Goal: Task Accomplishment & Management: Use online tool/utility

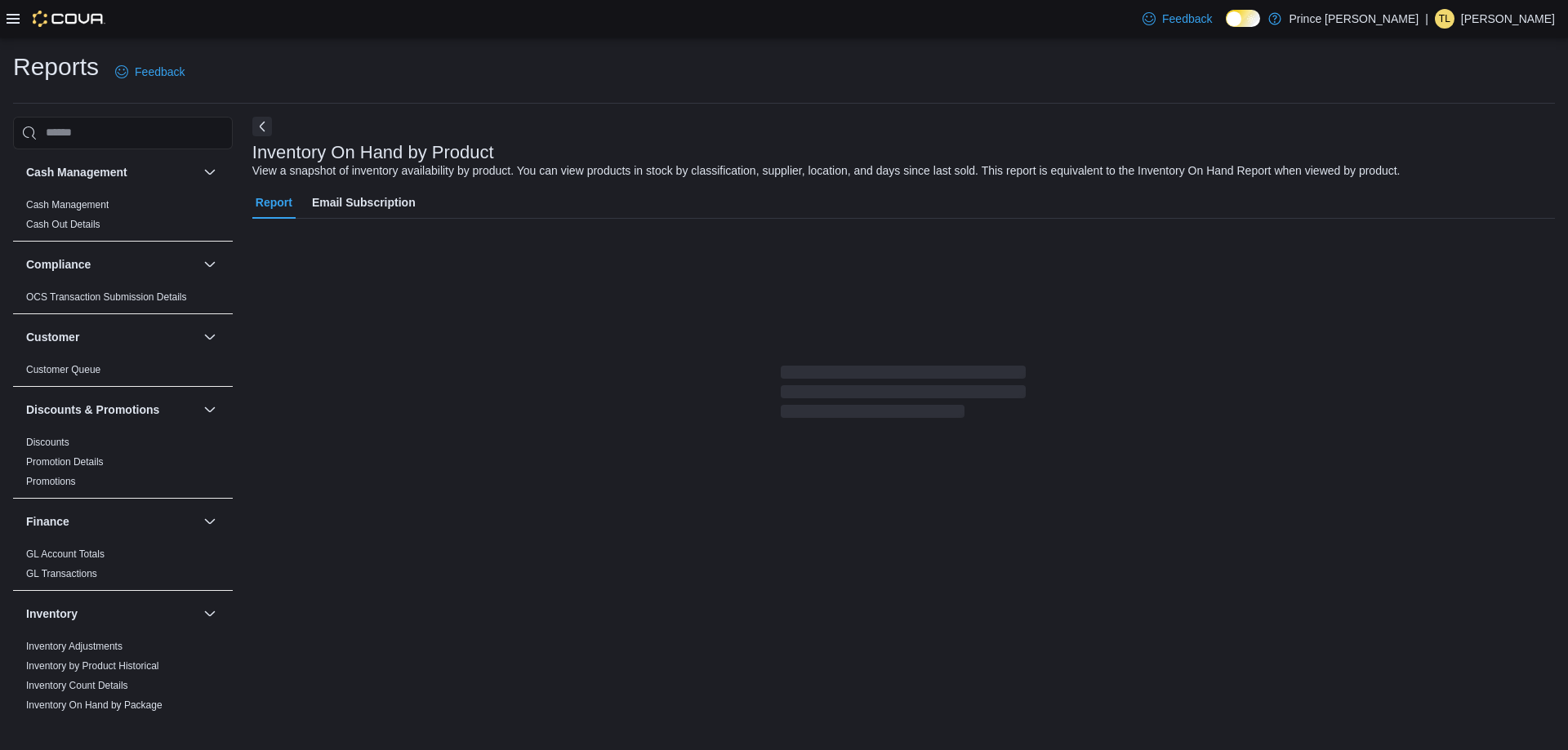
drag, startPoint x: 1103, startPoint y: 150, endPoint x: 1107, endPoint y: 183, distance: 33.2
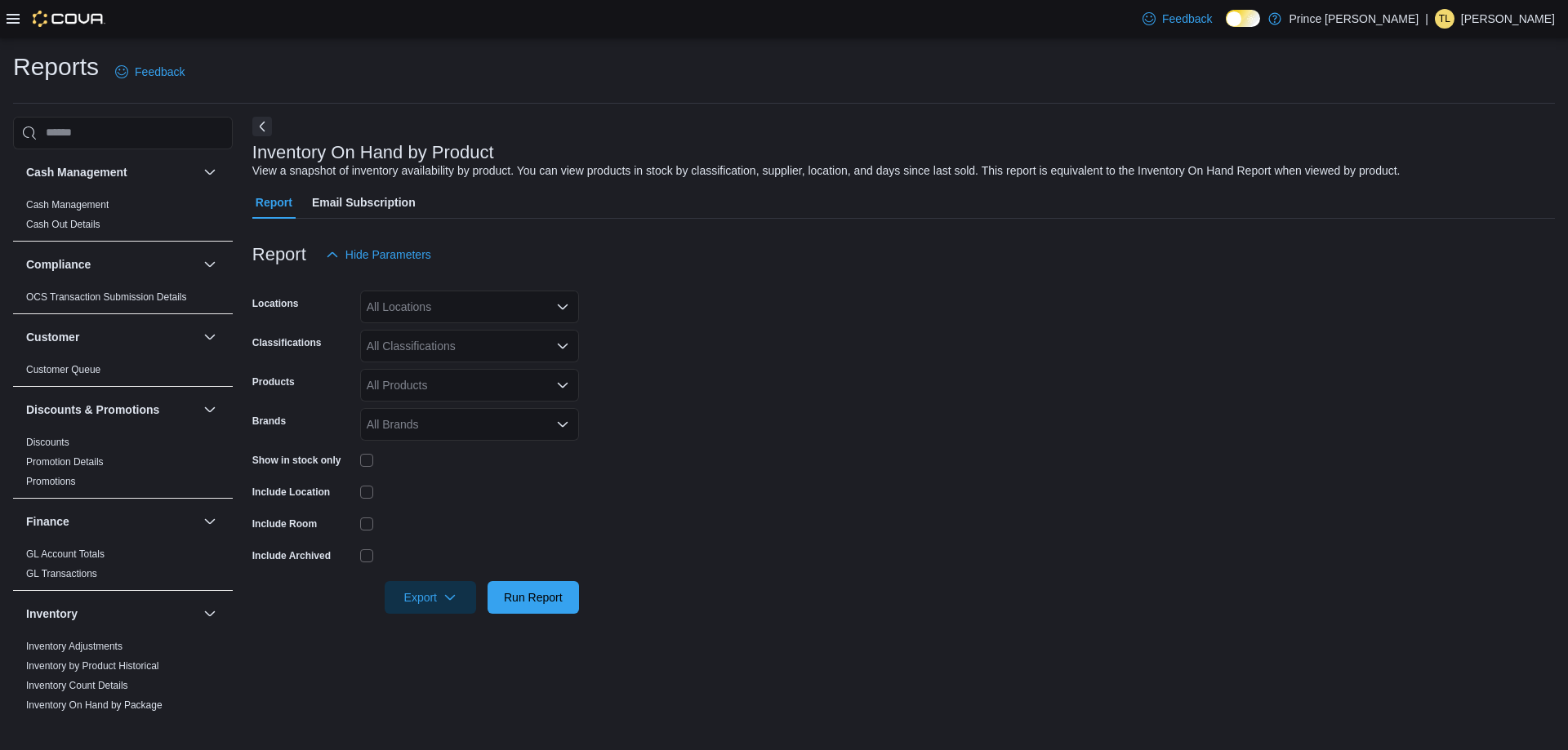
click at [504, 342] on div "All Classifications" at bounding box center [470, 346] width 219 height 32
click at [447, 469] on span "Concentrates" at bounding box center [429, 471] width 67 height 16
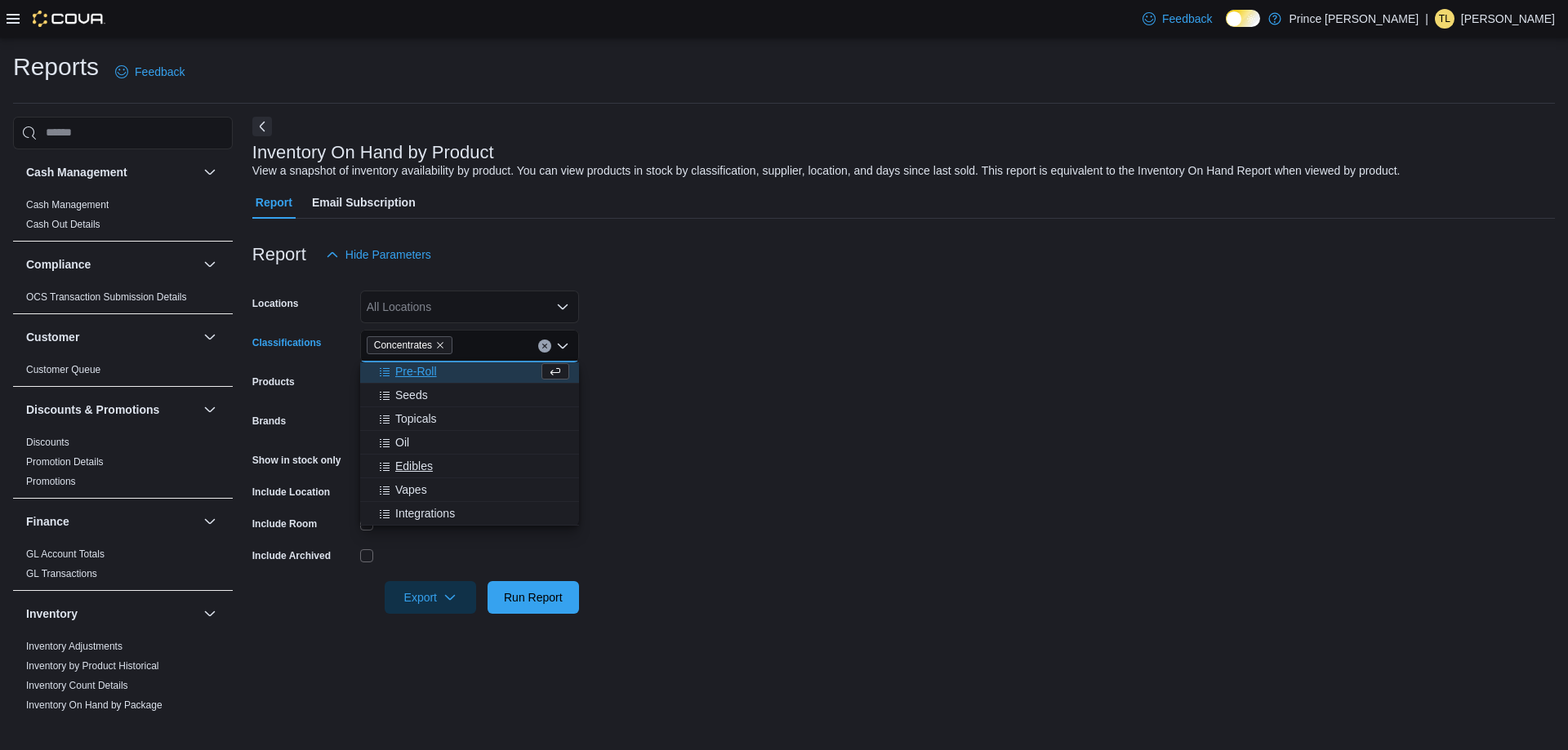
click at [423, 465] on span "Edibles" at bounding box center [414, 466] width 38 height 16
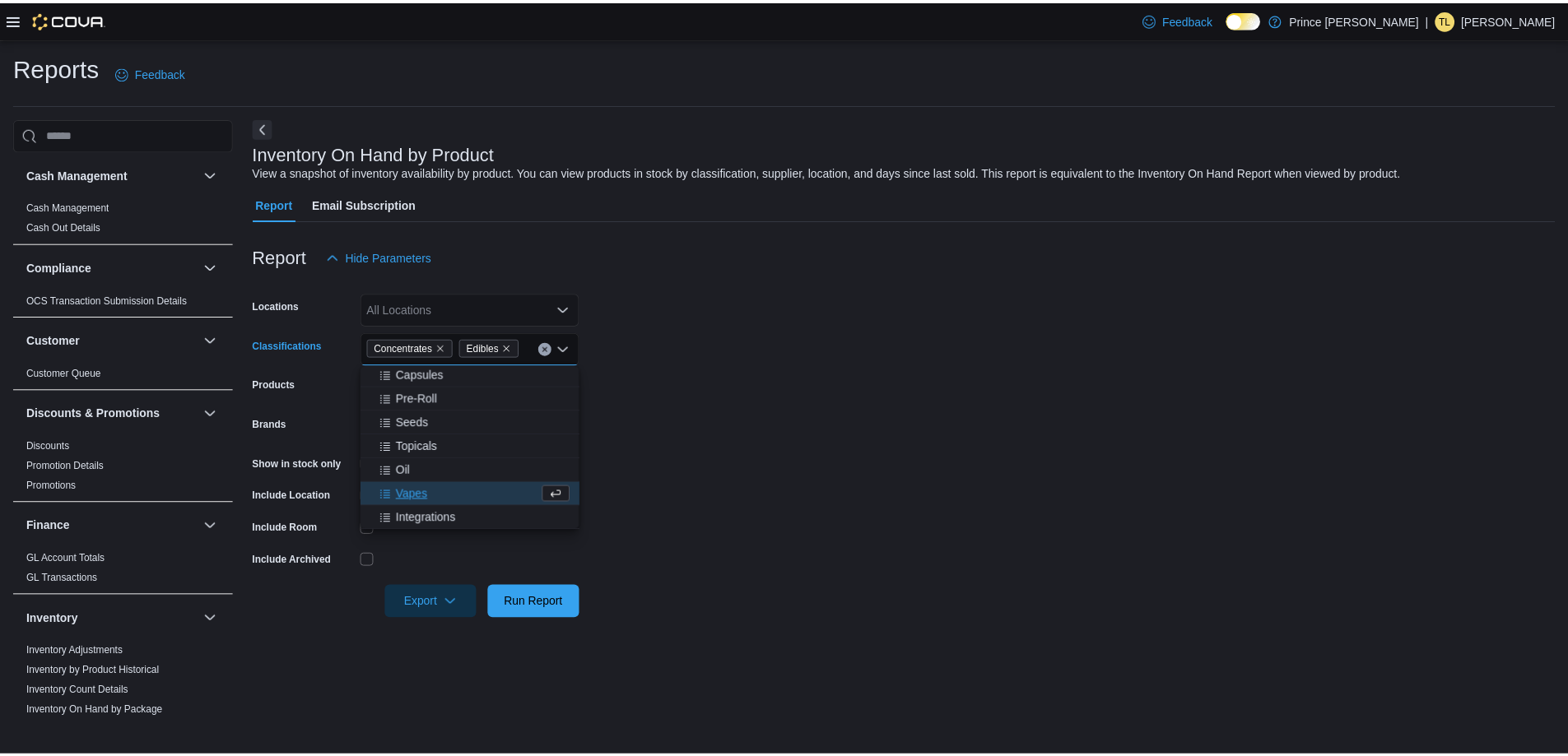
scroll to position [241, 0]
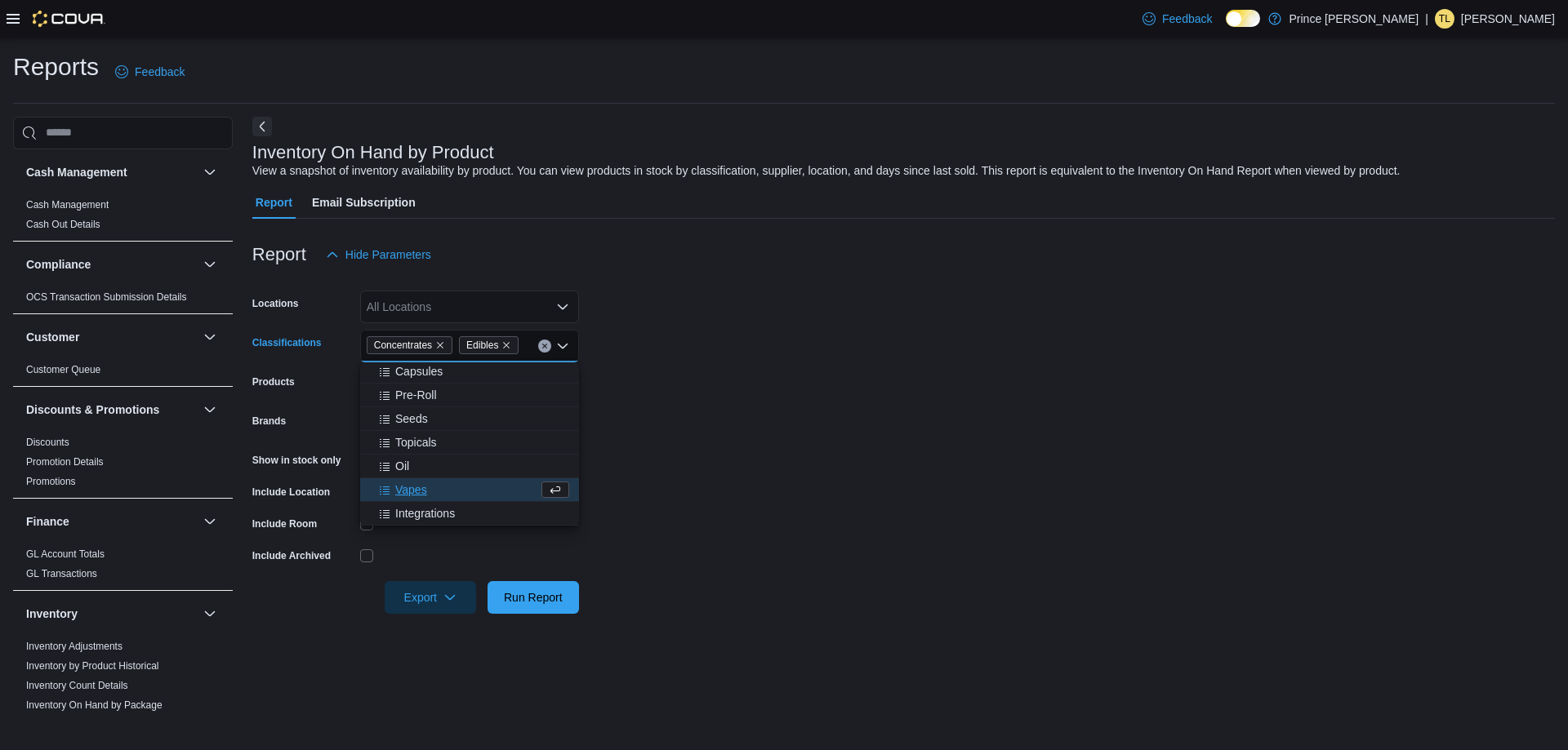
drag, startPoint x: 900, startPoint y: 475, endPoint x: 649, endPoint y: 495, distance: 251.8
click at [900, 476] on form "Locations All Locations Classifications Concentrates Edibles Combo box. Selecte…" at bounding box center [903, 443] width 1302 height 343
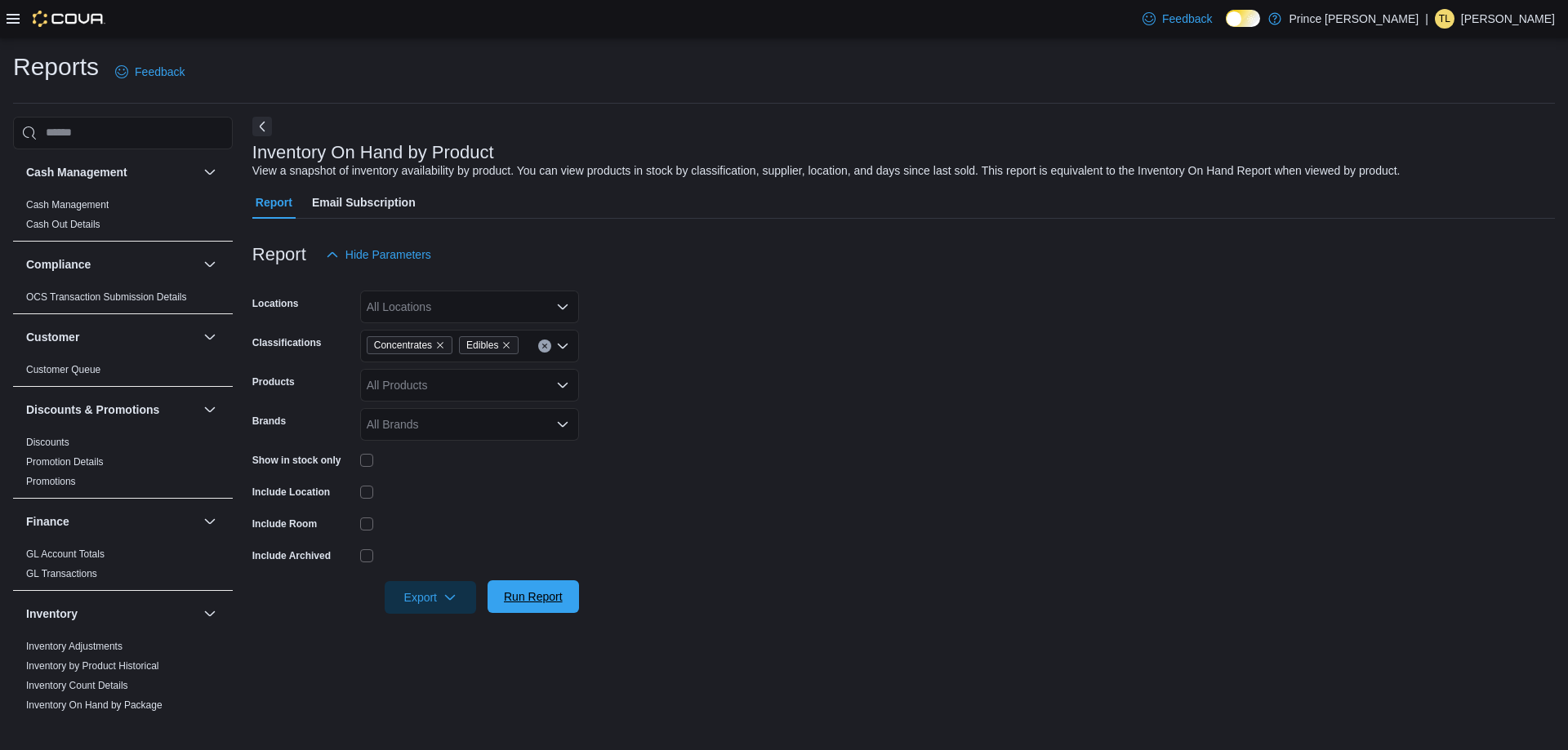
click at [542, 588] on span "Run Report" at bounding box center [533, 596] width 72 height 32
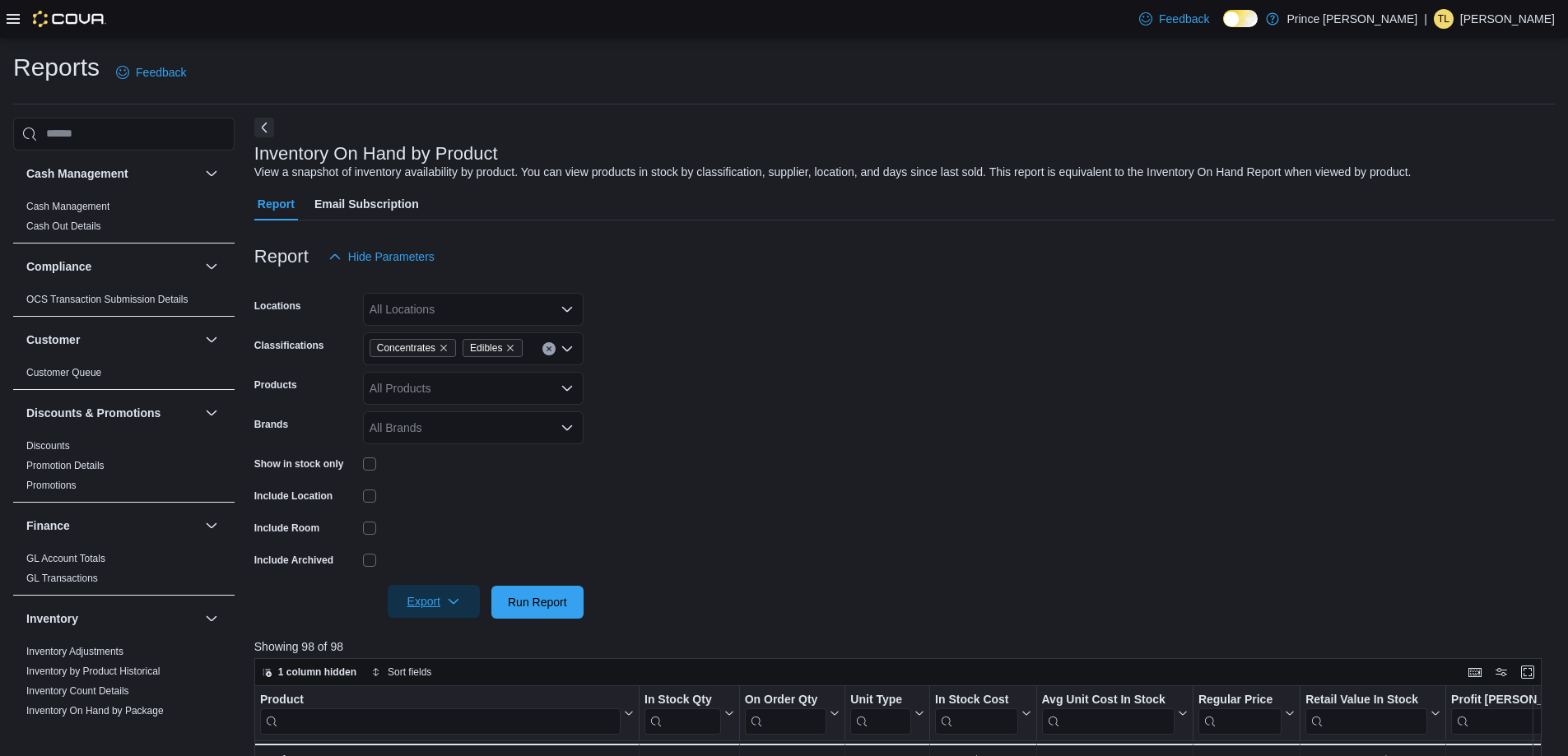
click at [465, 591] on span "Export" at bounding box center [434, 601] width 72 height 33
click at [457, 620] on button "Export to Excel" at bounding box center [437, 635] width 94 height 33
click at [1113, 351] on form "Locations All Locations Classifications Concentrates Edibles Products All Produ…" at bounding box center [905, 446] width 1301 height 346
